Goal: Feedback & Contribution: Leave review/rating

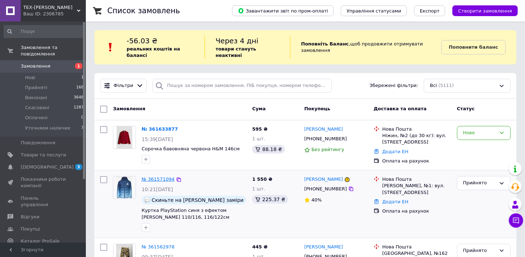
click at [159, 176] on link "№ 361571094" at bounding box center [158, 178] width 33 height 5
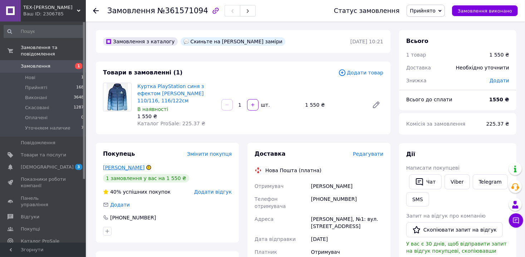
click at [132, 168] on link "[PERSON_NAME]" at bounding box center [123, 167] width 41 height 6
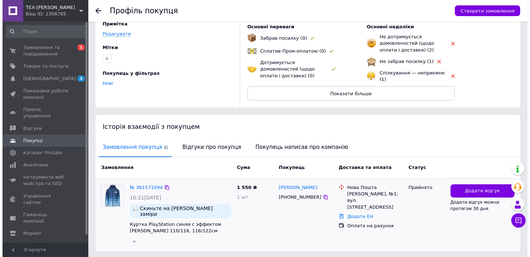
scroll to position [64, 0]
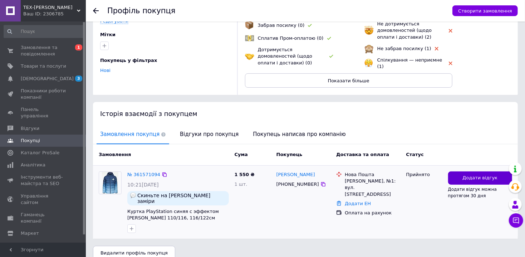
click at [470, 174] on span "Додати відгук" at bounding box center [479, 177] width 35 height 7
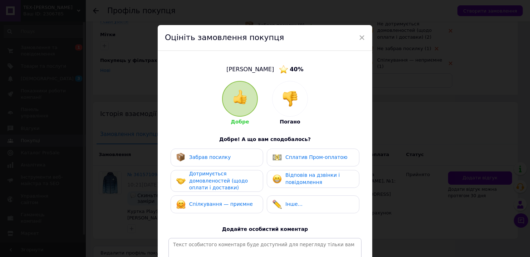
click at [293, 97] on img at bounding box center [290, 99] width 16 height 16
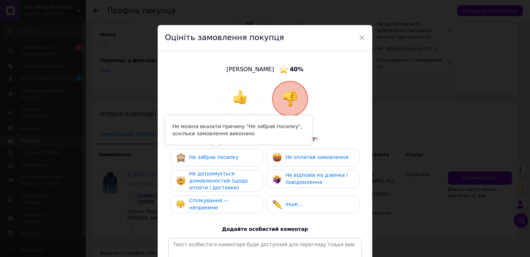
click at [208, 177] on span "Не дотримується домовленостей (щодо оплати і доставки)" at bounding box center [218, 181] width 59 height 20
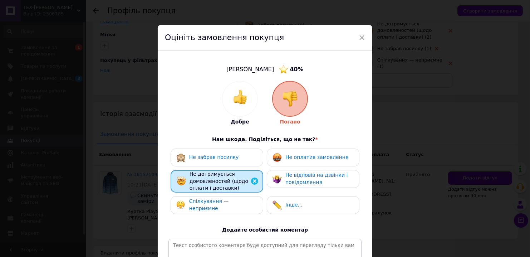
click at [308, 157] on span "Не оплатив замовлення" at bounding box center [316, 157] width 63 height 6
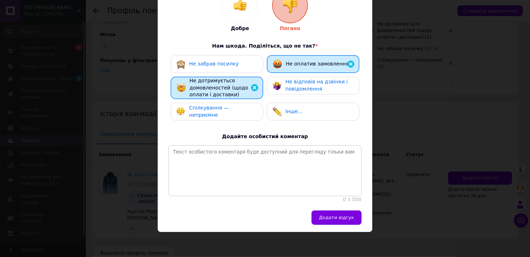
scroll to position [102, 0]
click at [341, 223] on button "Додати відгук" at bounding box center [336, 217] width 50 height 14
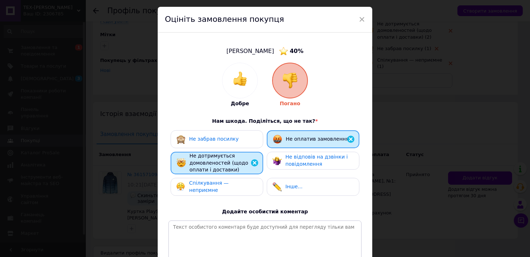
scroll to position [0, 0]
